Goal: Task Accomplishment & Management: Complete application form

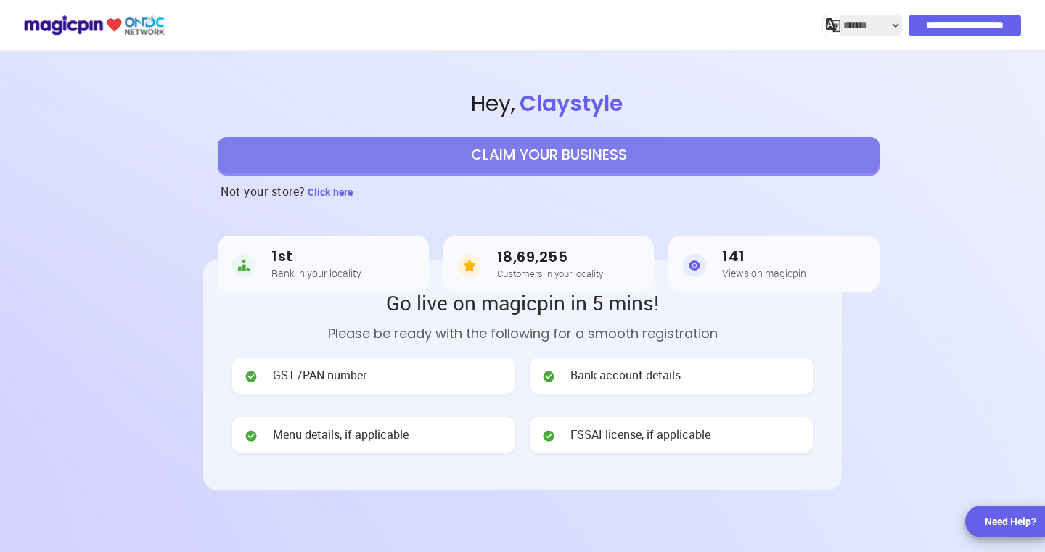
select select "*******"
click at [500, 369] on div "GST /PAN number" at bounding box center [373, 376] width 283 height 36
click at [281, 378] on span "GST /PAN number" at bounding box center [320, 375] width 94 height 17
click at [86, 284] on section "Hey , Claystyle CLAIM YOUR BUSINESS Not your store? Click here 1st Rank in your…" at bounding box center [522, 185] width 1045 height 266
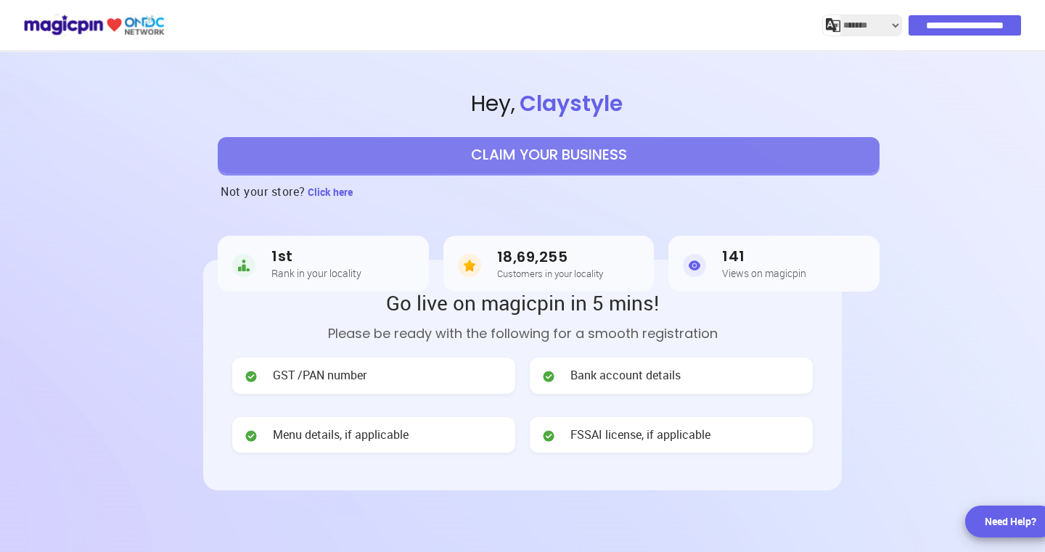
click at [563, 157] on button "CLAIM YOUR BUSINESS" at bounding box center [549, 155] width 662 height 36
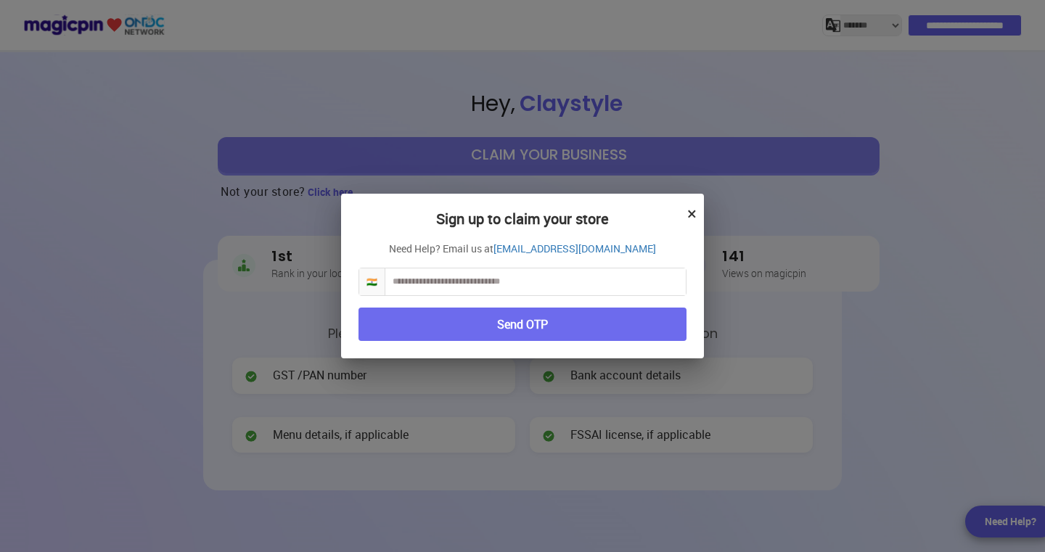
click at [450, 284] on input "text" at bounding box center [535, 281] width 300 height 27
type input "*********"
click at [906, 349] on div "Sign up to claim your store × Need Help? Email us at [EMAIL_ADDRESS][DOMAIN_NAM…" at bounding box center [522, 276] width 1045 height 552
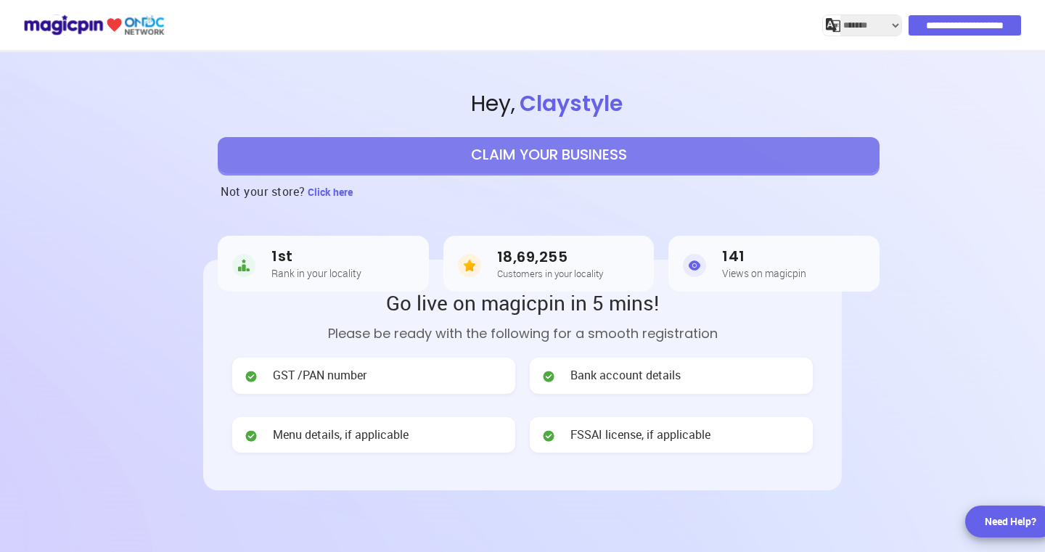
click at [572, 152] on button "CLAIM YOUR BUSINESS" at bounding box center [549, 155] width 662 height 36
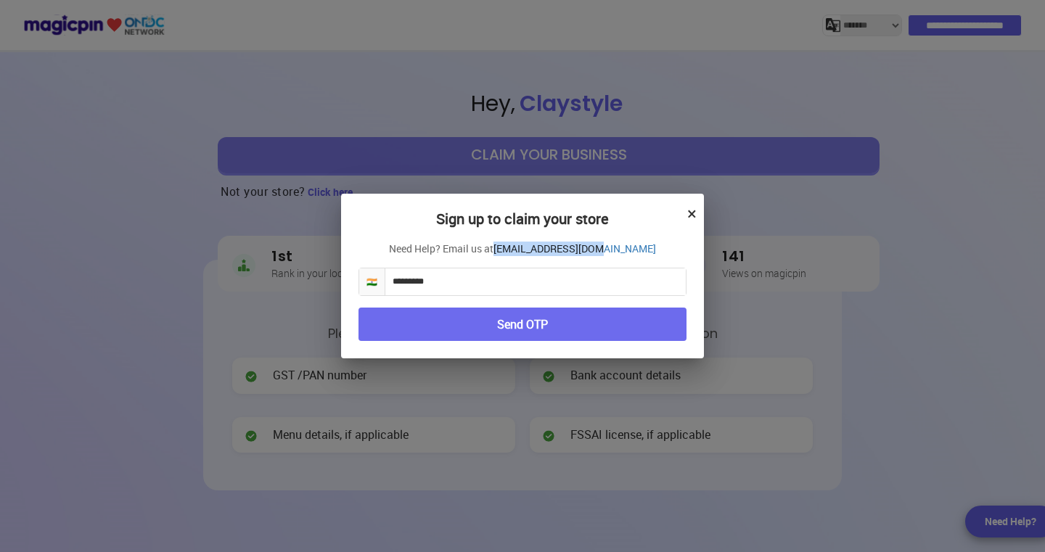
drag, startPoint x: 643, startPoint y: 252, endPoint x: 527, endPoint y: 254, distance: 115.4
click at [527, 254] on p "Need Help? Email us at [EMAIL_ADDRESS][DOMAIN_NAME]" at bounding box center [522, 249] width 328 height 15
click at [695, 215] on button "×" at bounding box center [691, 213] width 9 height 25
